Goal: Find specific page/section: Find specific page/section

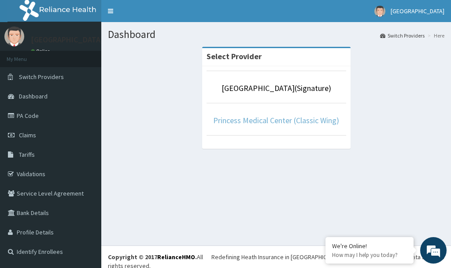
click at [284, 119] on link "Princess Medical Center (Classic Wing)" at bounding box center [276, 120] width 126 height 10
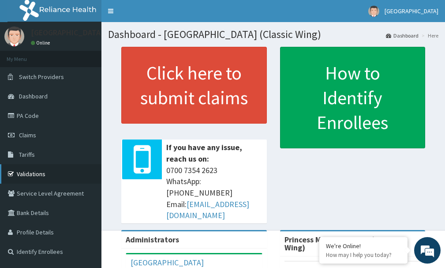
click at [29, 171] on link "Validations" at bounding box center [50, 173] width 101 height 19
